Goal: Task Accomplishment & Management: Manage account settings

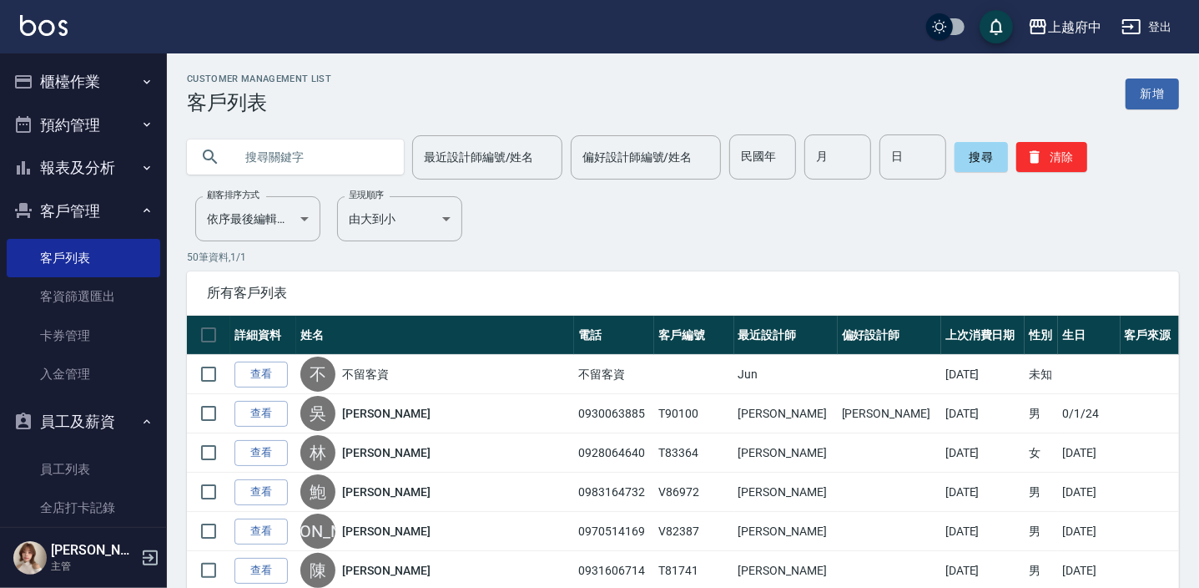
click at [292, 164] on input "text" at bounding box center [312, 156] width 157 height 45
type input "0952258630"
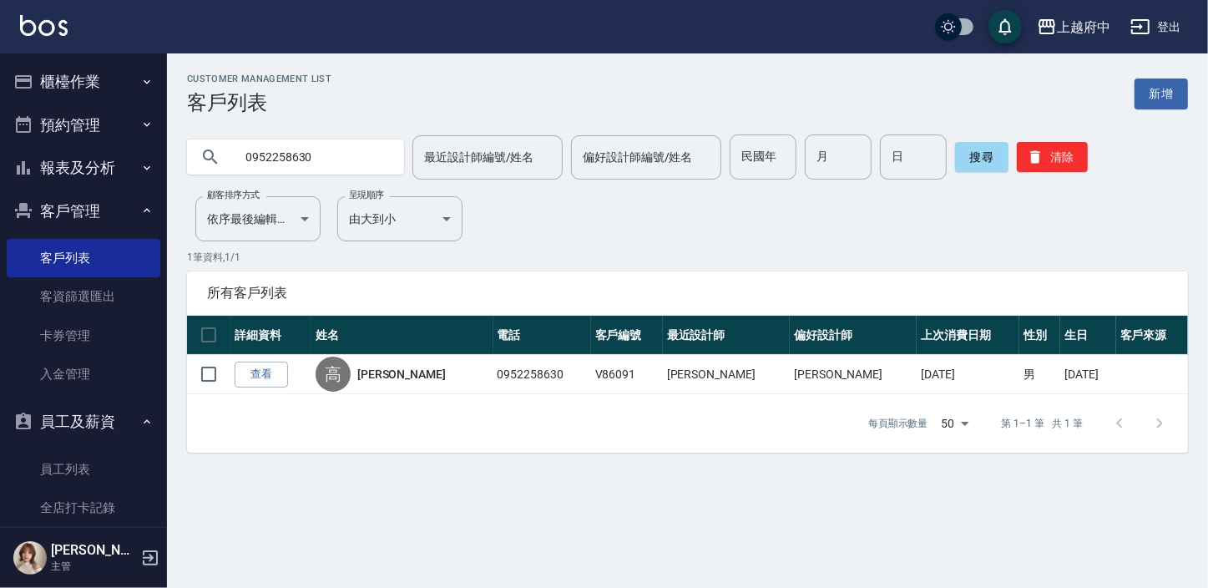
click at [267, 371] on link "查看" at bounding box center [261, 374] width 53 height 26
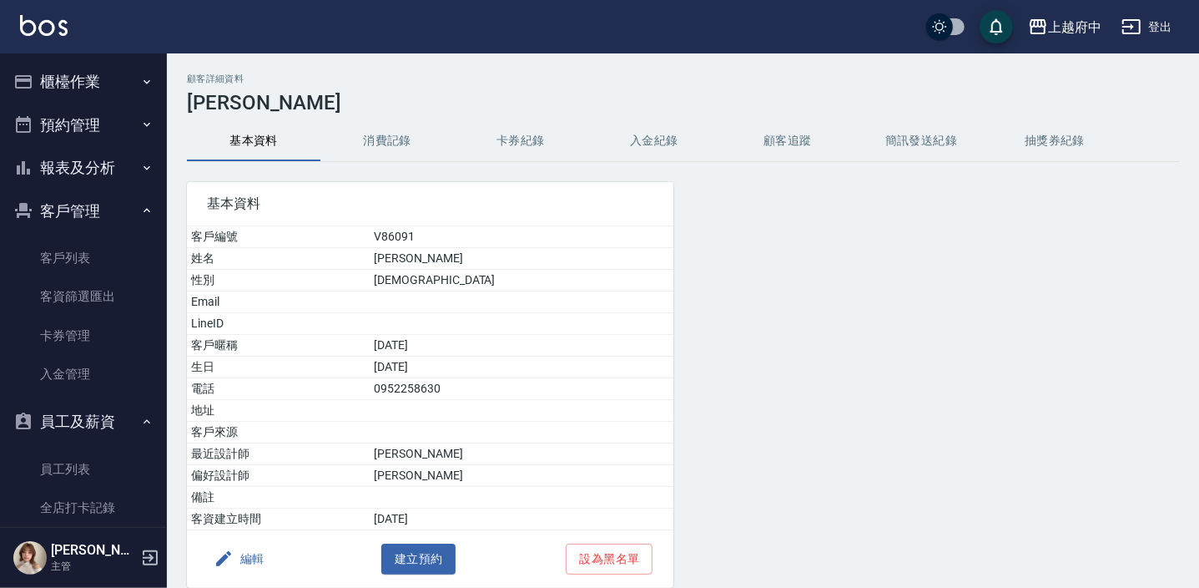
drag, startPoint x: 69, startPoint y: 248, endPoint x: 431, endPoint y: 0, distance: 438.2
click at [69, 248] on link "客戶列表" at bounding box center [84, 258] width 154 height 38
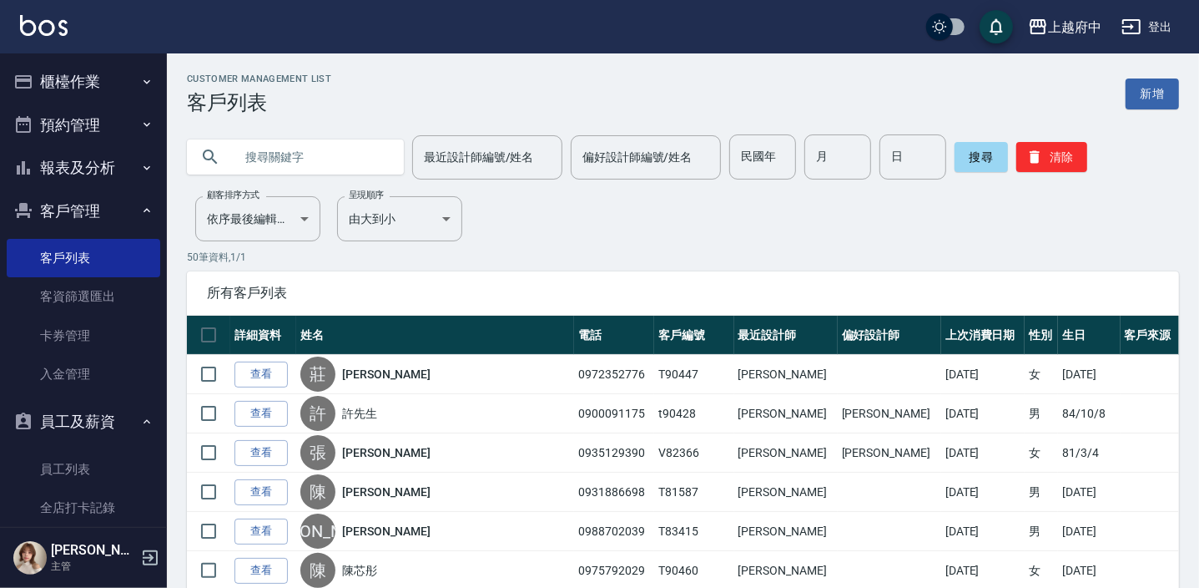
click at [266, 152] on input "text" at bounding box center [312, 156] width 157 height 45
type input "0912668420"
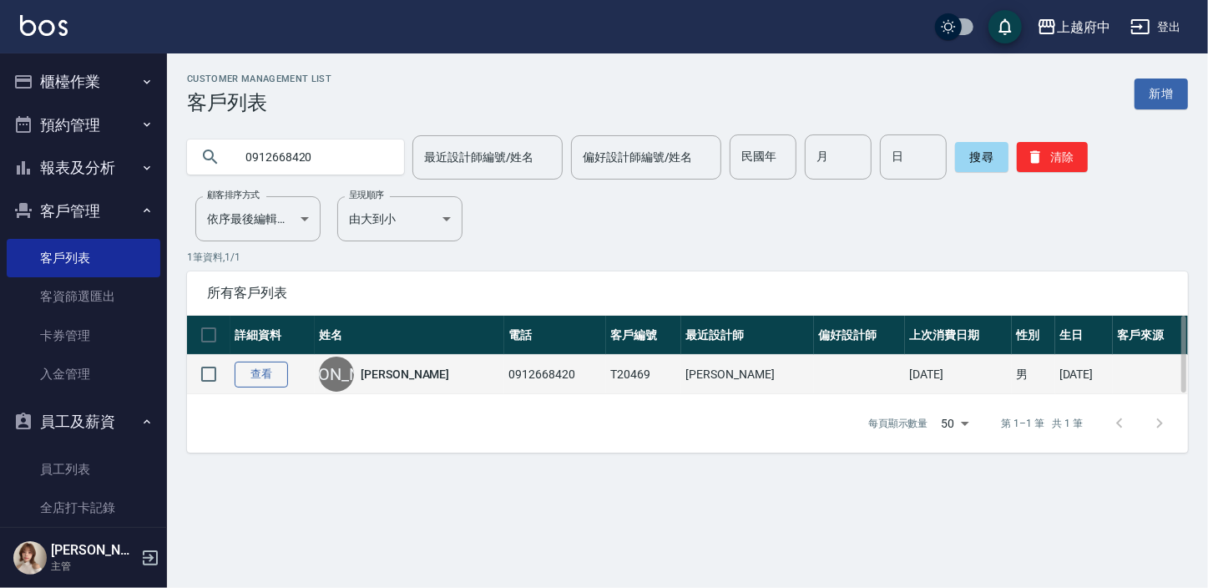
click at [272, 366] on link "查看" at bounding box center [261, 374] width 53 height 26
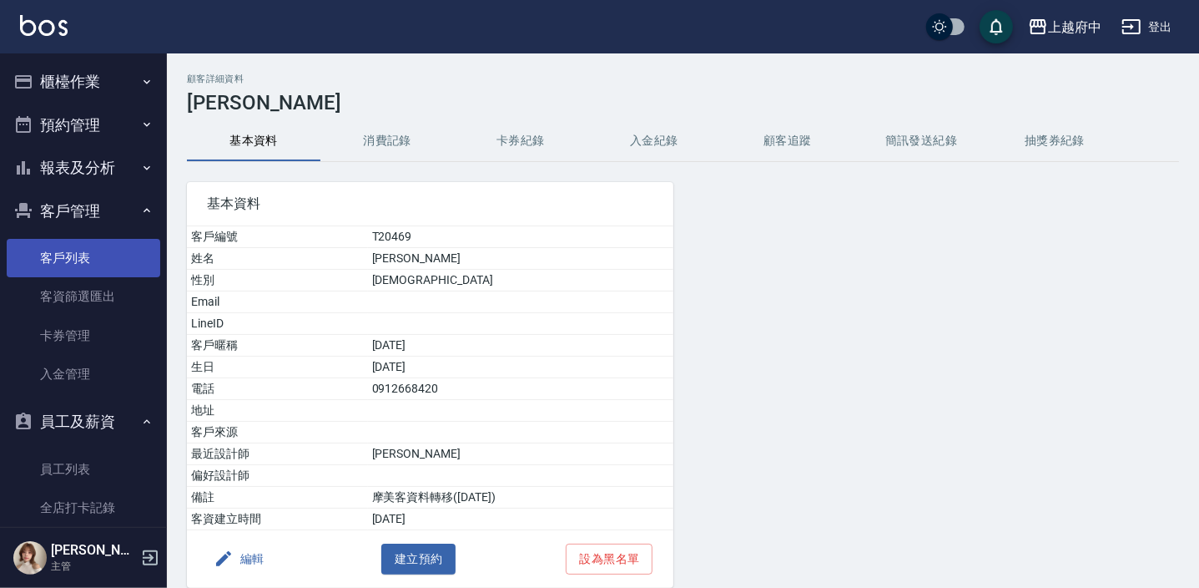
click at [90, 255] on link "客戶列表" at bounding box center [84, 258] width 154 height 38
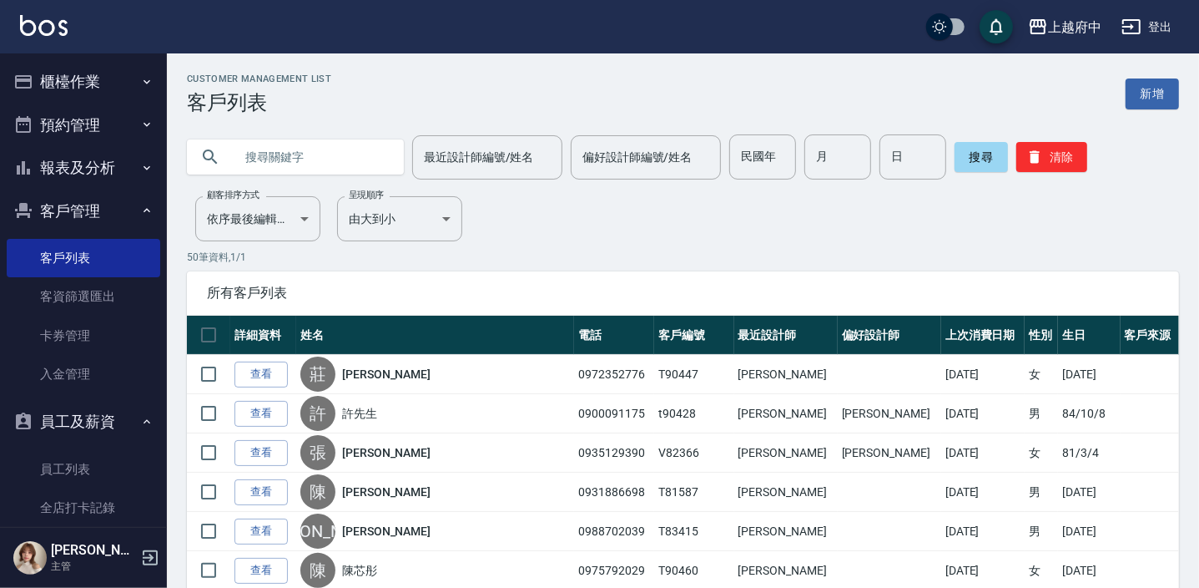
click at [280, 164] on input "text" at bounding box center [312, 156] width 157 height 45
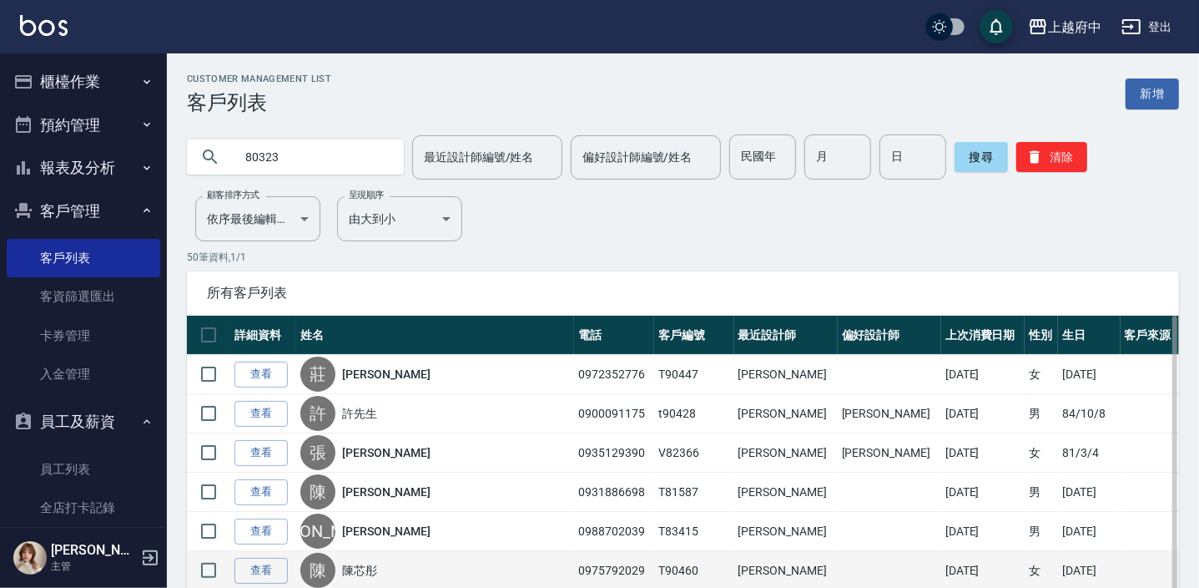
type input "80323"
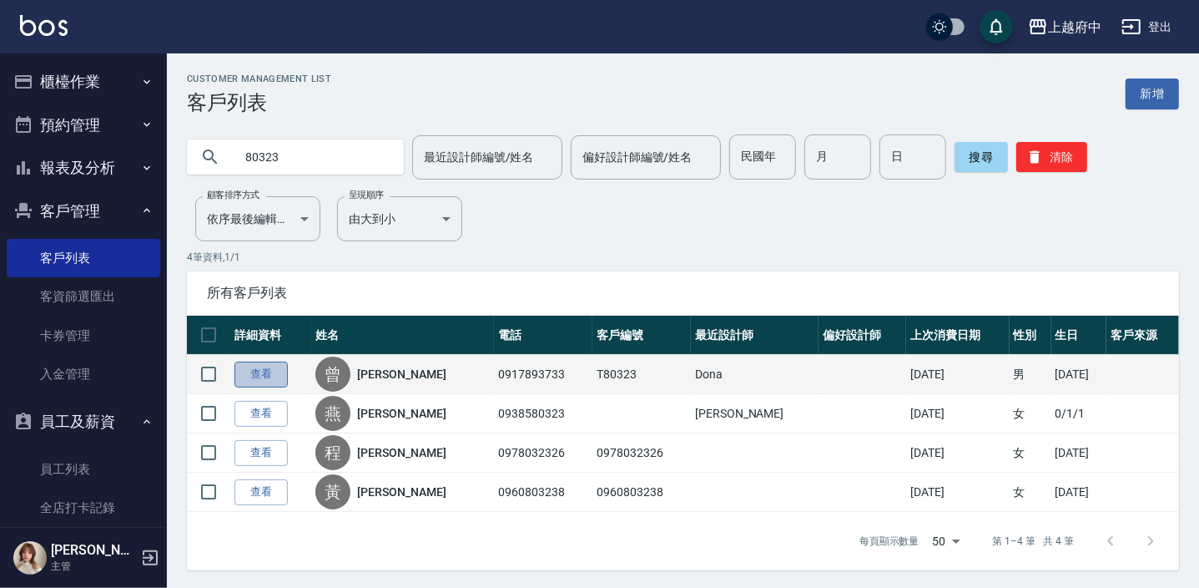
click at [251, 373] on link "查看" at bounding box center [261, 374] width 53 height 26
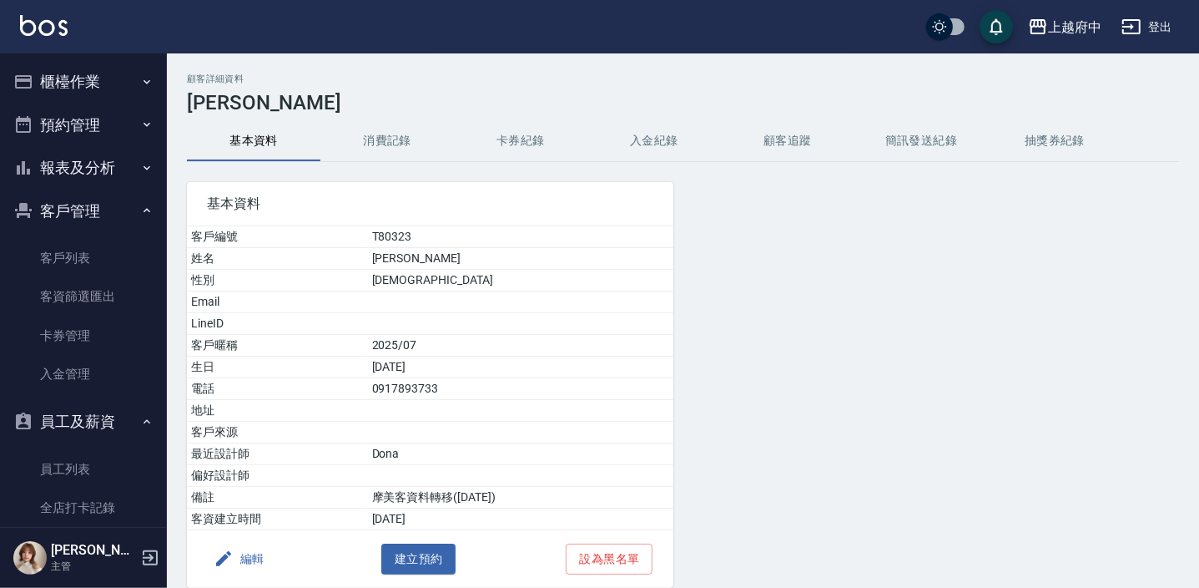
click at [245, 551] on button "編輯" at bounding box center [239, 558] width 64 height 31
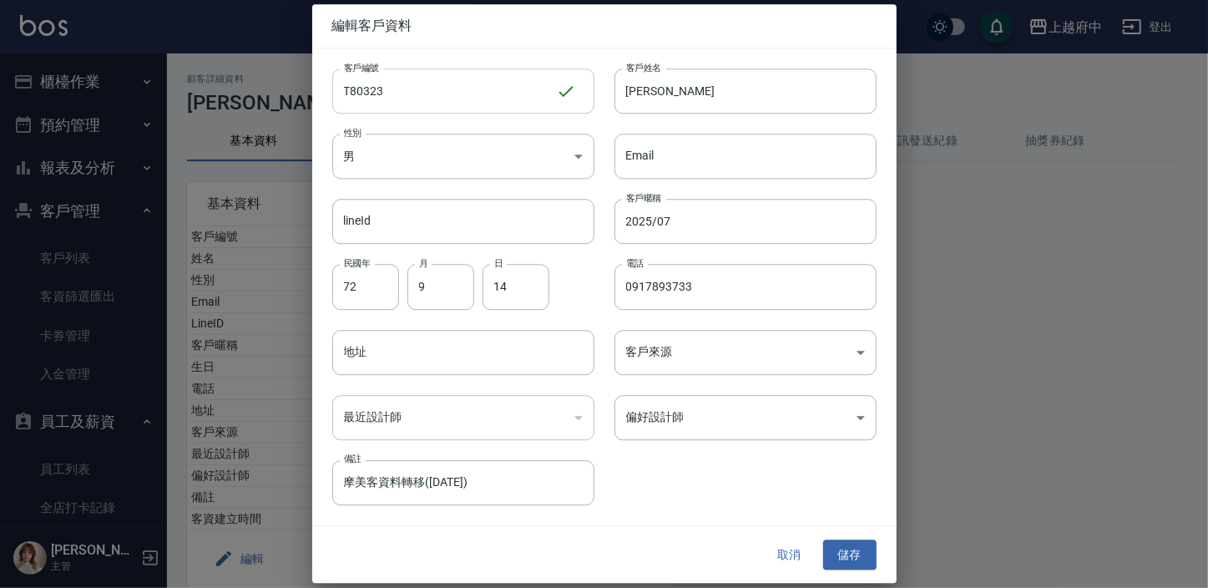
click at [406, 88] on input "T80323" at bounding box center [444, 90] width 224 height 45
type input "T90727"
click at [650, 222] on input "2025/07" at bounding box center [745, 221] width 262 height 45
click at [690, 222] on input "2027/07" at bounding box center [745, 221] width 262 height 45
type input "2027/08"
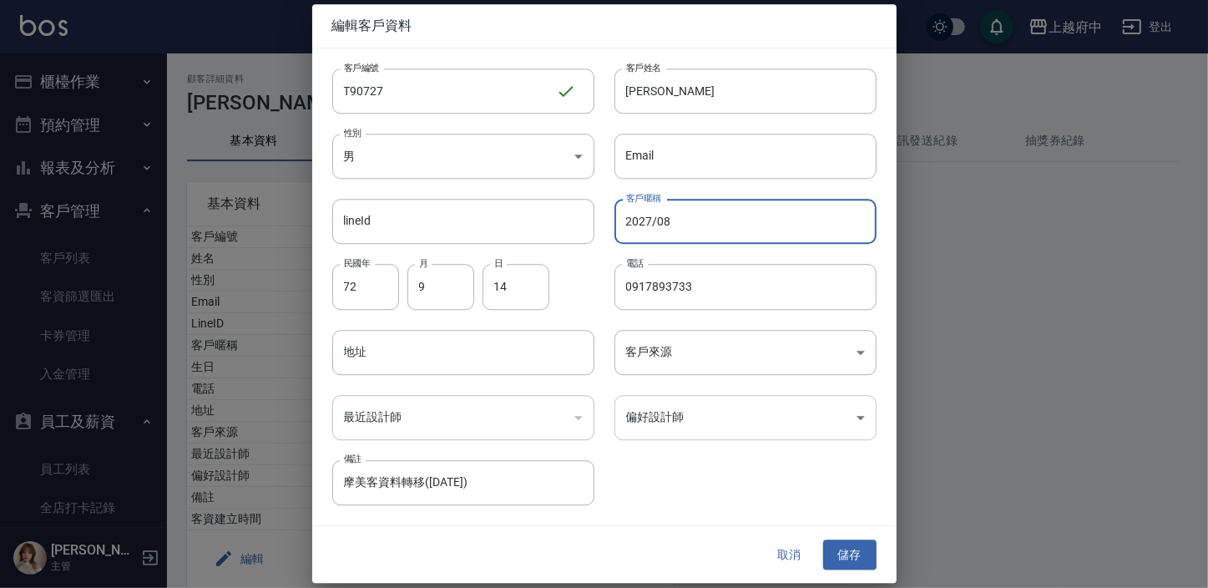
click at [732, 416] on body "上越府中 登出 櫃檯作業 打帳單 帳單列表 掛單列表 營業儀表板 現金收支登錄 材料自購登錄 每日結帳 排班表 現場電腦打卡 預約管理 預約管理 單日預約紀錄…" at bounding box center [604, 329] width 1208 height 658
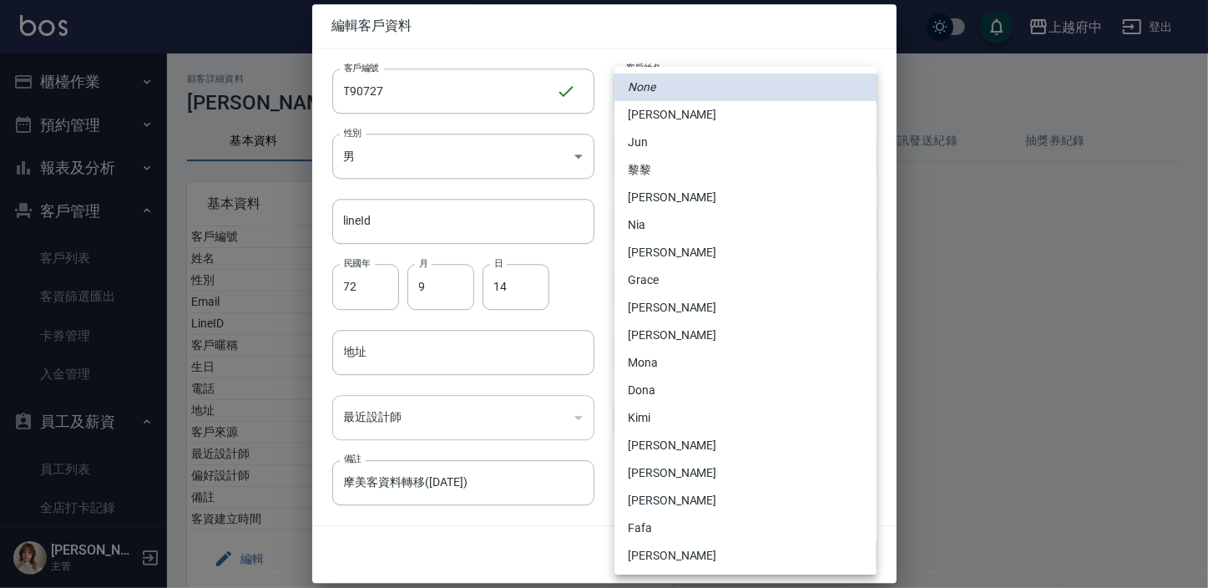
click at [640, 396] on li "Dona" at bounding box center [745, 390] width 262 height 28
type input "6e8f6ba3-f6b1-4b4d-86ef-c77b98d5603c"
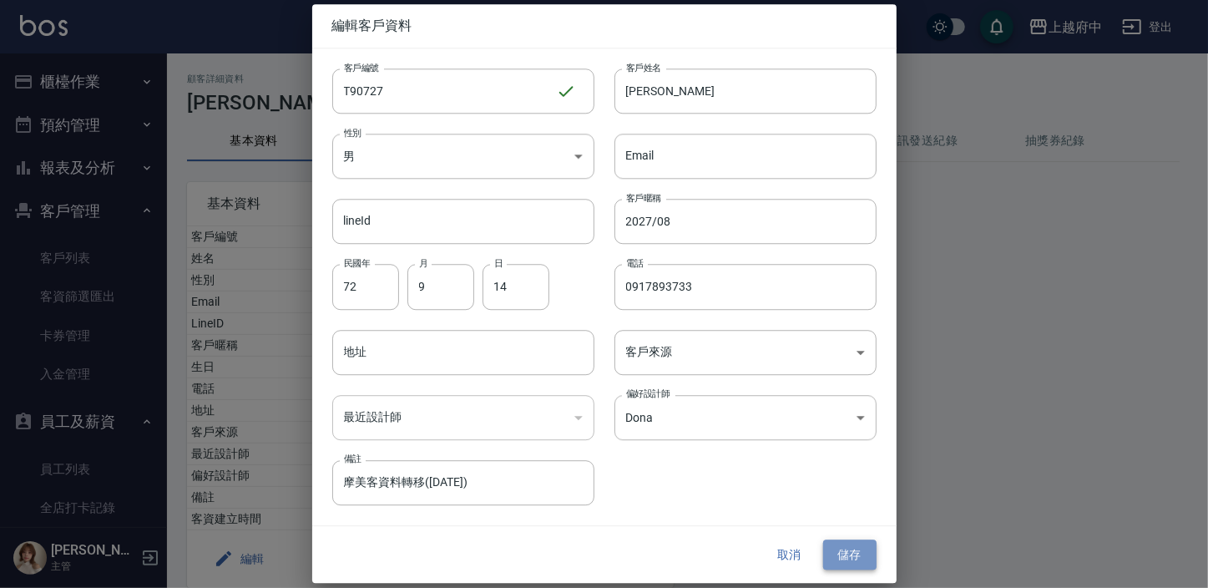
click at [856, 556] on button "儲存" at bounding box center [849, 554] width 53 height 31
